Goal: Go to known website: Go to known website

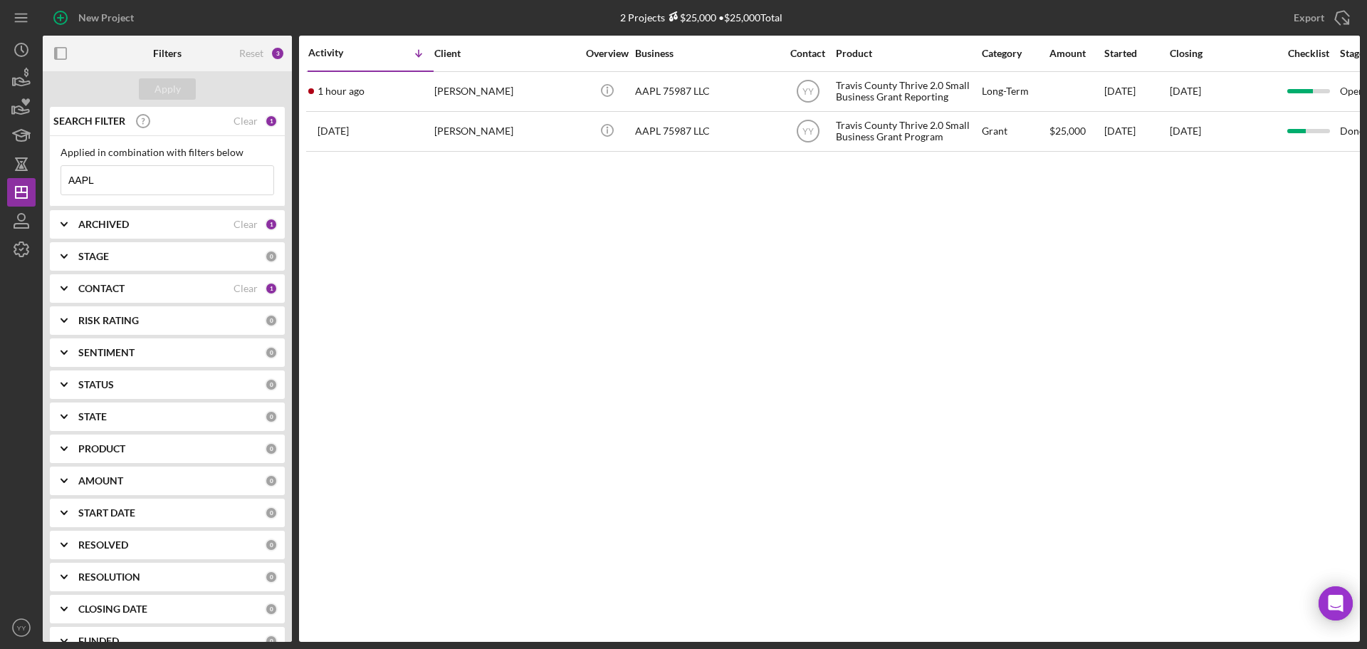
click at [587, 231] on div "Activity Icon/Table Sort Arrow Client Overview Business Contact Product Categor…" at bounding box center [829, 339] width 1061 height 606
click at [394, 236] on div "Activity Icon/Table Sort Arrow Client Overview Business Contact Product Categor…" at bounding box center [829, 339] width 1061 height 606
